Goal: Use online tool/utility: Use online tool/utility

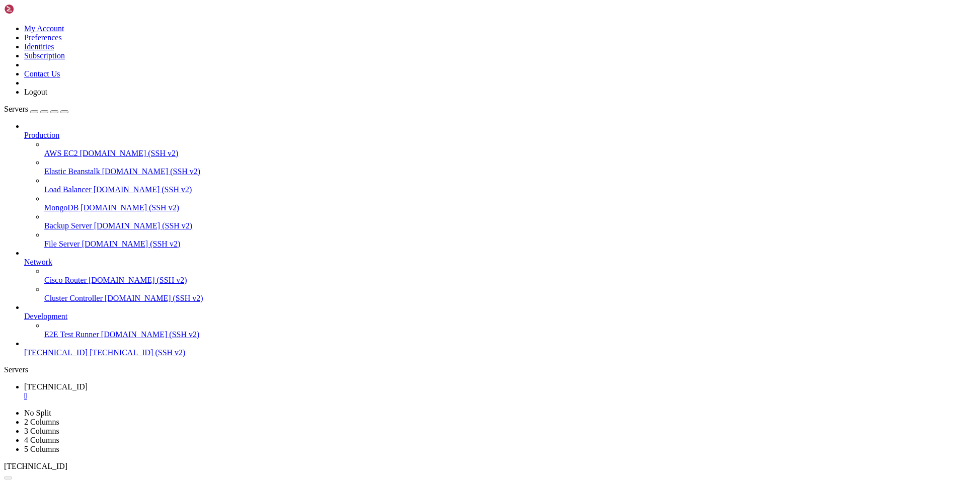
scroll to position [10, 2]
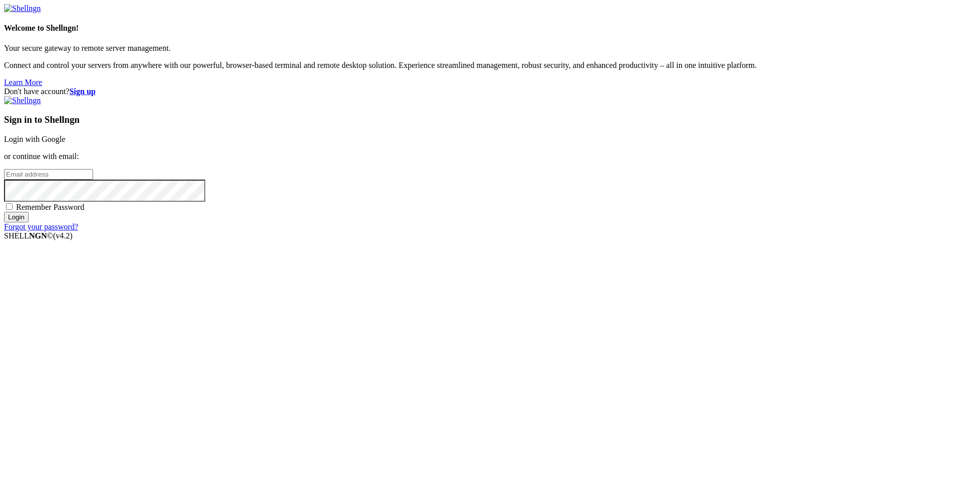
click at [536, 231] on div "Sign in to Shellngn Login with Google or continue with email: Remember Password…" at bounding box center [481, 163] width 954 height 135
drag, startPoint x: 536, startPoint y: 246, endPoint x: 545, endPoint y: 239, distance: 11.5
click at [93, 180] on input "email" at bounding box center [48, 174] width 89 height 11
type input "[PERSON_NAME][EMAIL_ADDRESS][DOMAIN_NAME]"
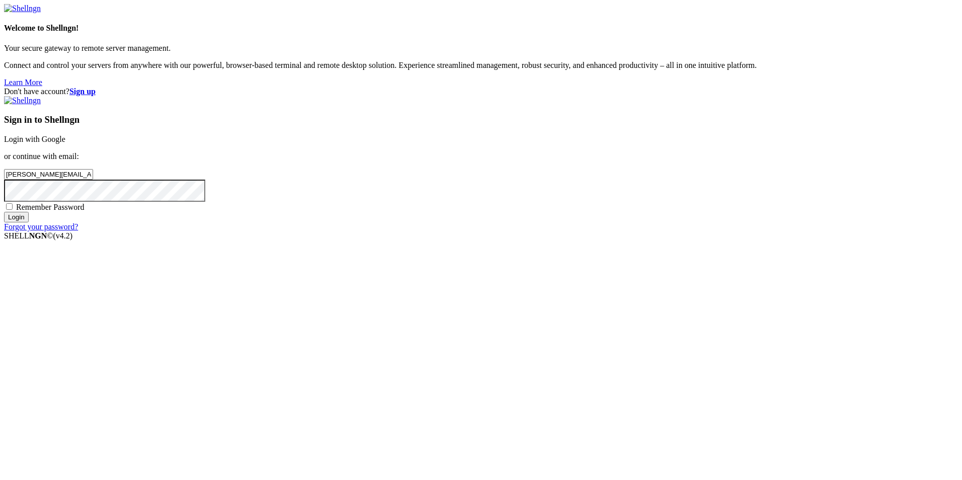
click at [4, 212] on input "Login" at bounding box center [16, 217] width 25 height 11
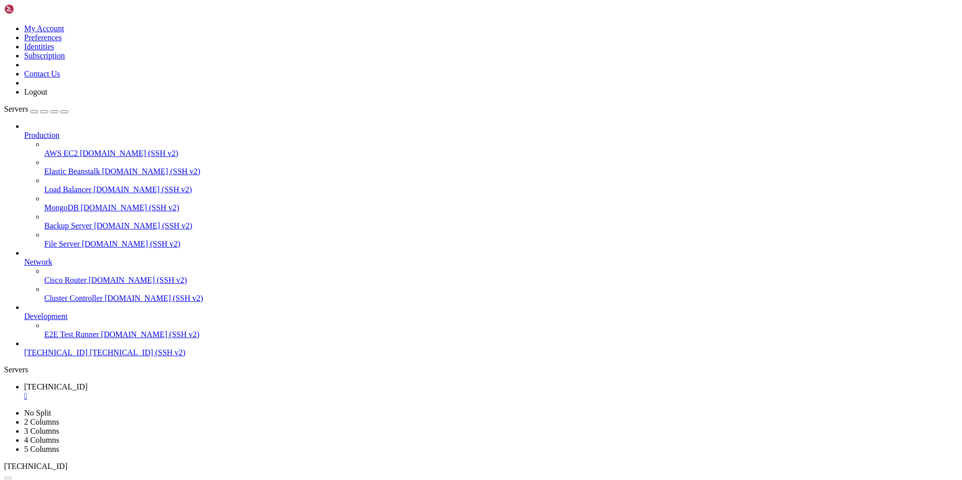
scroll to position [137524, 0]
drag, startPoint x: 396, startPoint y: 805, endPoint x: 324, endPoint y: 750, distance: 90.0
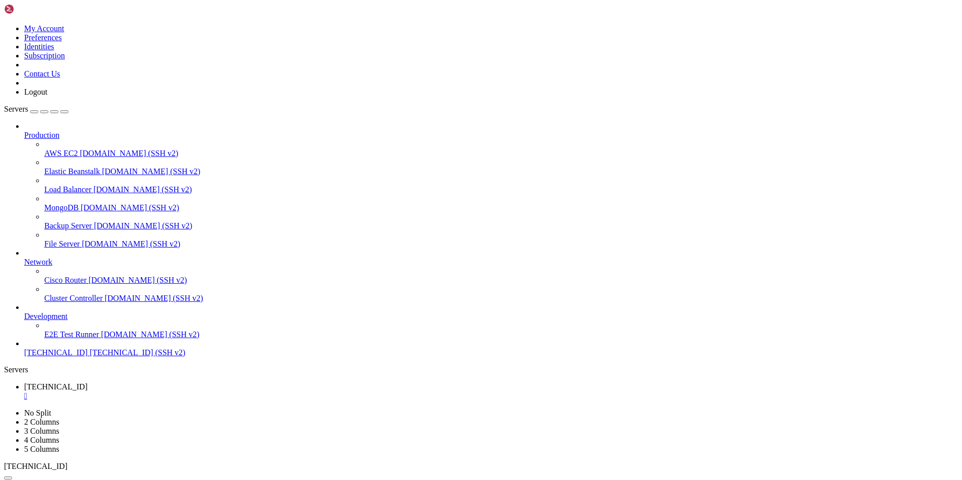
drag, startPoint x: 325, startPoint y: 894, endPoint x: 243, endPoint y: 811, distance: 117.0
drag, startPoint x: 441, startPoint y: 893, endPoint x: 321, endPoint y: 885, distance: 119.5
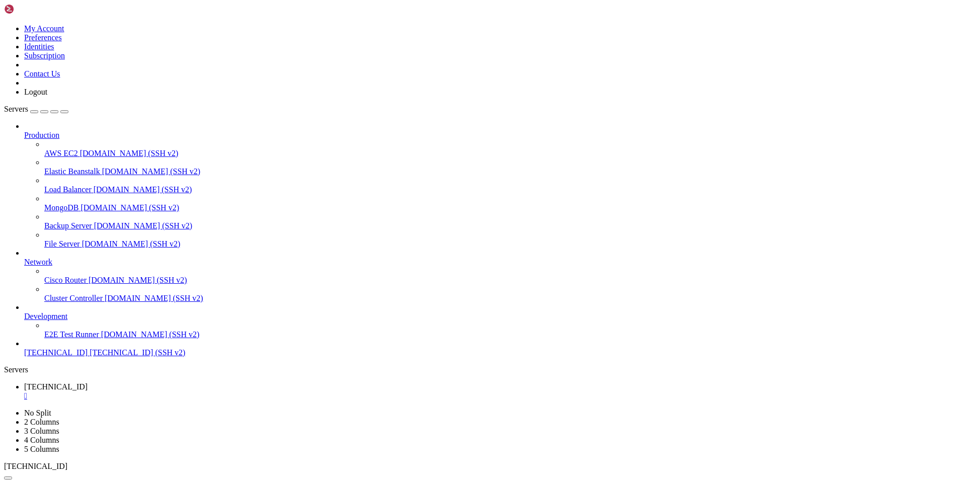
scroll to position [137951, 0]
drag, startPoint x: 8, startPoint y: 619, endPoint x: 381, endPoint y: 881, distance: 455.7
